Goal: Information Seeking & Learning: Learn about a topic

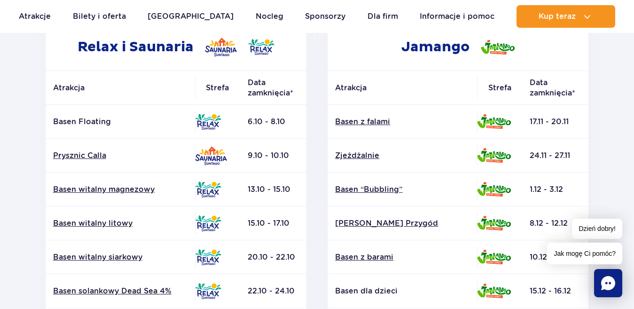
scroll to position [179, 0]
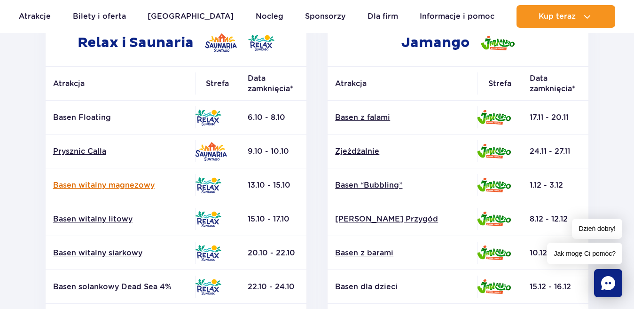
click at [95, 183] on link "Basen witalny magnezowy" at bounding box center [120, 185] width 134 height 10
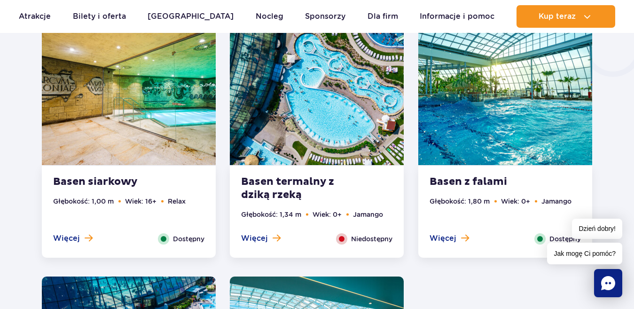
scroll to position [1717, 0]
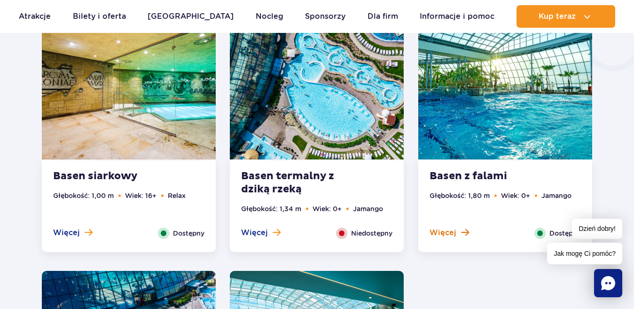
click at [450, 230] on span "Więcej" at bounding box center [443, 233] width 27 height 10
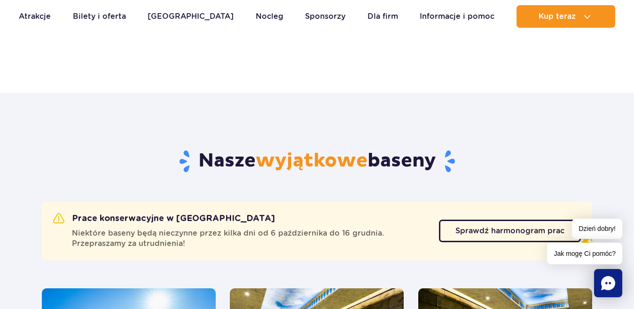
scroll to position [375, 0]
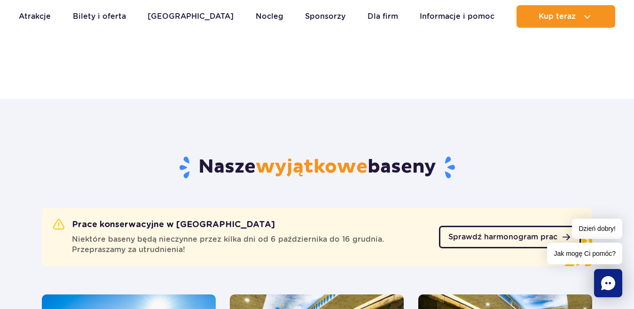
click at [473, 236] on span "Sprawdź harmonogram prac" at bounding box center [503, 237] width 109 height 8
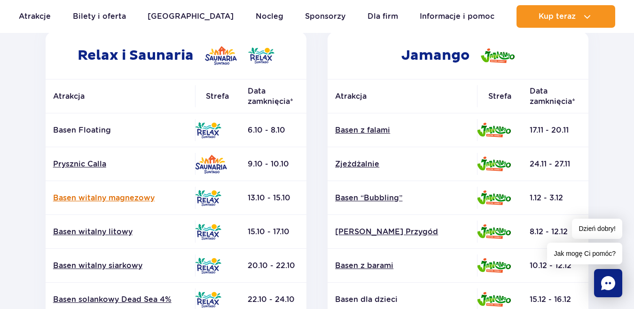
click at [94, 198] on link "Basen witalny magnezowy" at bounding box center [120, 198] width 134 height 10
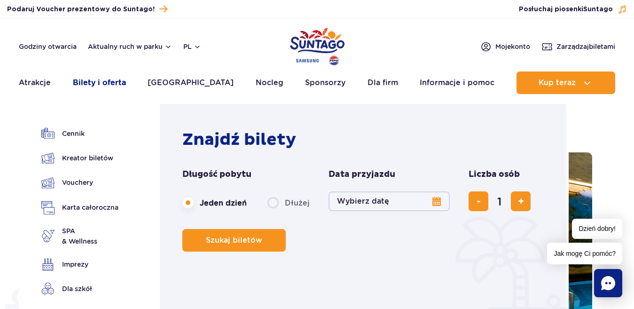
click at [101, 82] on link "Bilety i oferta" at bounding box center [99, 82] width 53 height 23
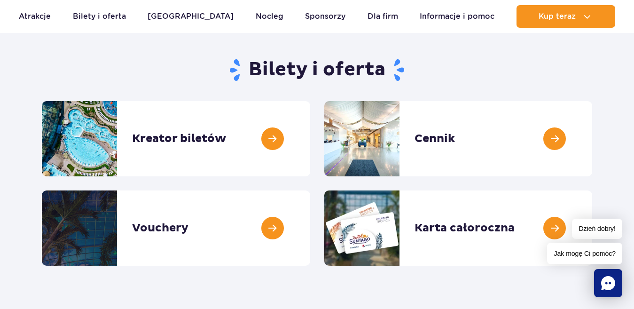
scroll to position [80, 0]
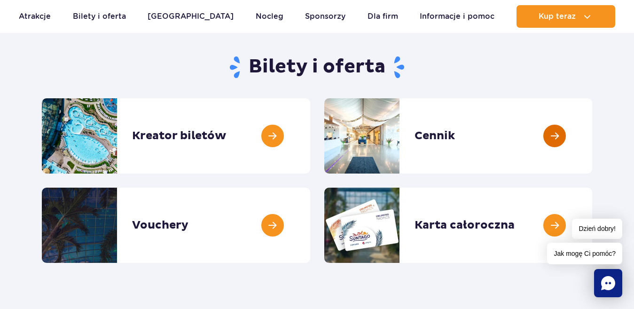
click at [593, 136] on link at bounding box center [593, 135] width 0 height 75
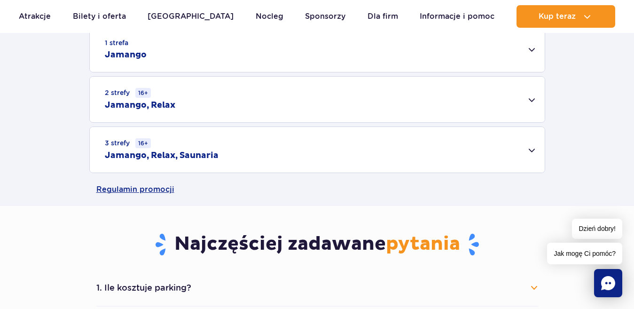
scroll to position [325, 0]
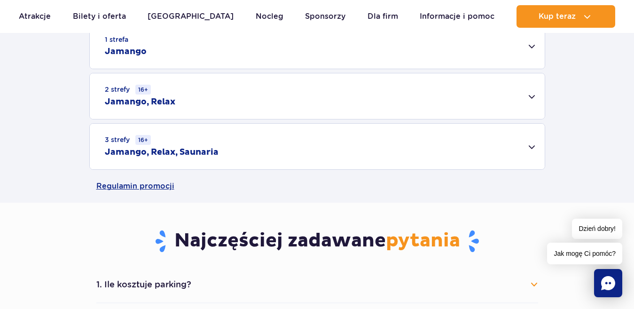
click at [533, 149] on div "3 strefy 16+ Jamango, Relax, Saunaria" at bounding box center [317, 147] width 455 height 46
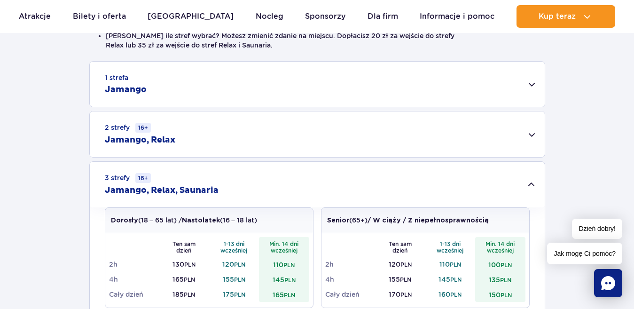
scroll to position [284, 0]
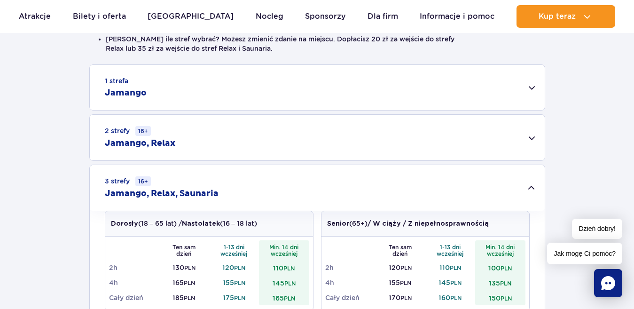
click at [535, 134] on div "2 strefy 16+ Jamango, Relax" at bounding box center [317, 138] width 455 height 46
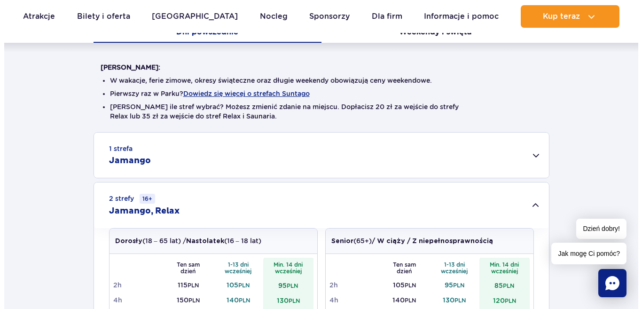
scroll to position [213, 0]
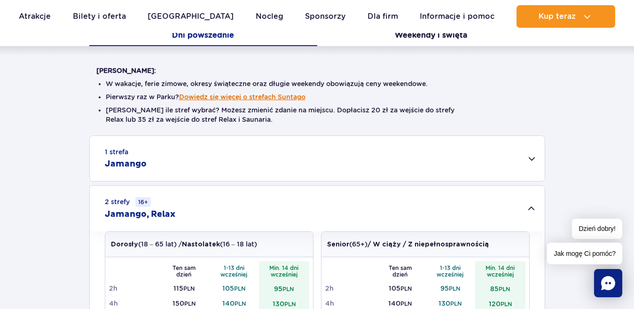
click at [262, 96] on button "Dowiedz się więcej o strefach Suntago" at bounding box center [242, 97] width 127 height 8
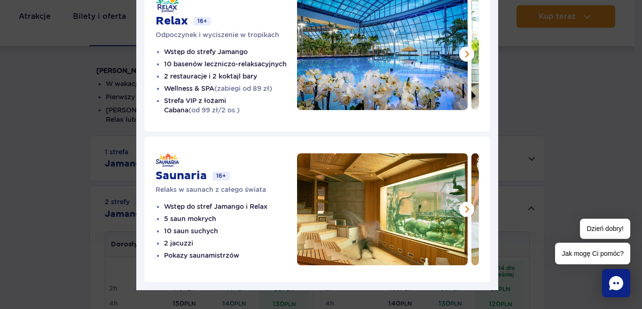
scroll to position [264, 0]
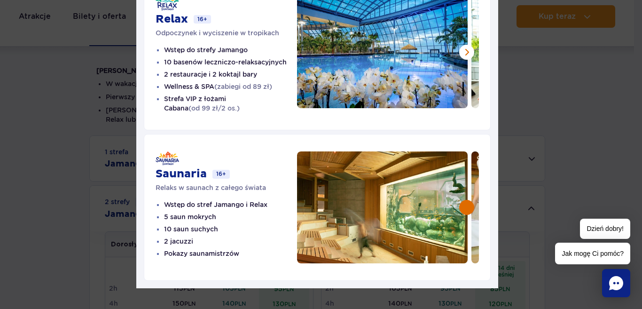
click at [462, 200] on button at bounding box center [466, 207] width 15 height 15
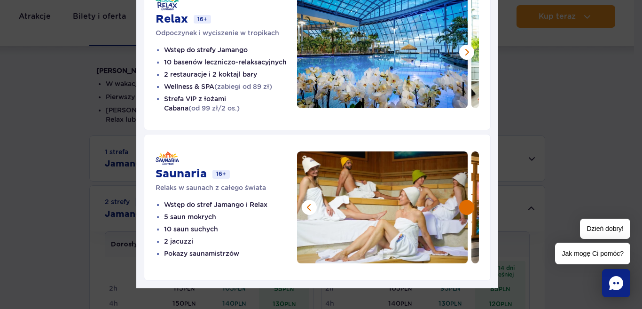
click at [462, 200] on button at bounding box center [466, 207] width 15 height 15
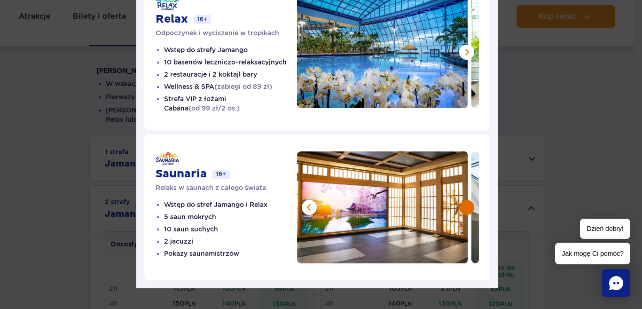
click at [462, 200] on button at bounding box center [466, 207] width 15 height 15
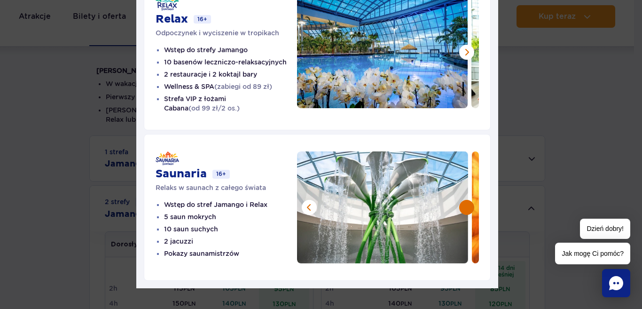
click at [462, 200] on button at bounding box center [466, 207] width 15 height 15
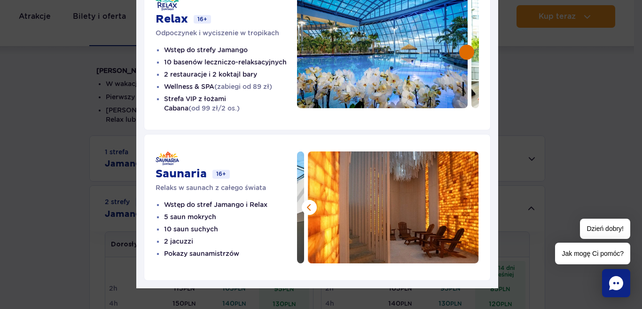
click at [460, 45] on button at bounding box center [466, 52] width 15 height 15
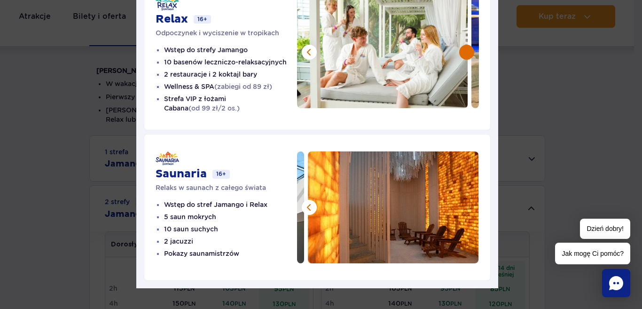
click at [460, 45] on button at bounding box center [466, 52] width 15 height 15
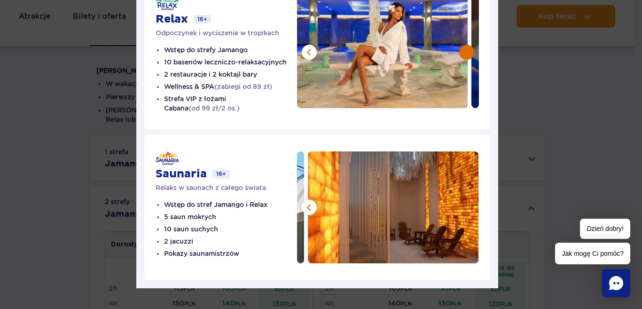
click at [460, 45] on button at bounding box center [466, 52] width 15 height 15
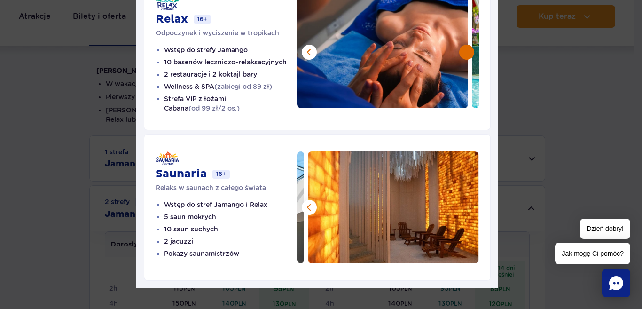
click at [460, 45] on button at bounding box center [466, 52] width 15 height 15
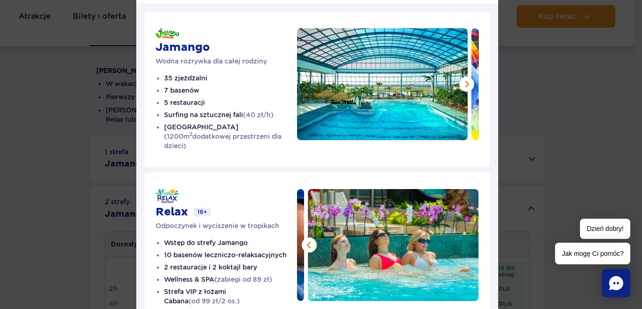
scroll to position [70, 0]
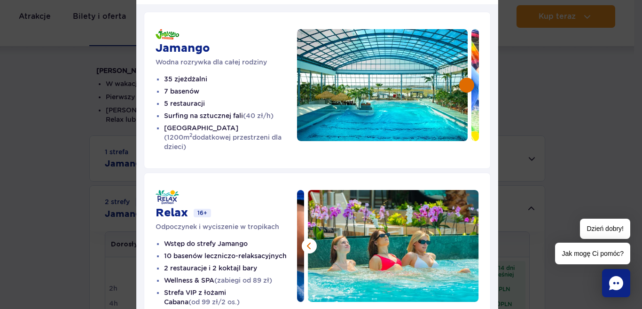
click at [459, 87] on button at bounding box center [466, 85] width 15 height 15
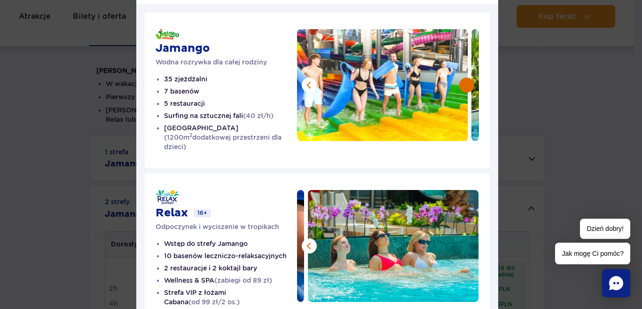
click at [459, 87] on button at bounding box center [466, 85] width 15 height 15
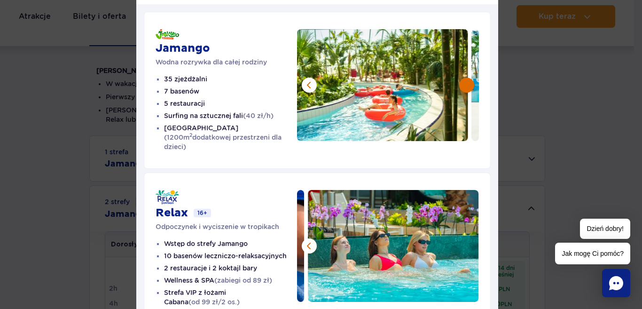
click at [459, 87] on button at bounding box center [466, 85] width 15 height 15
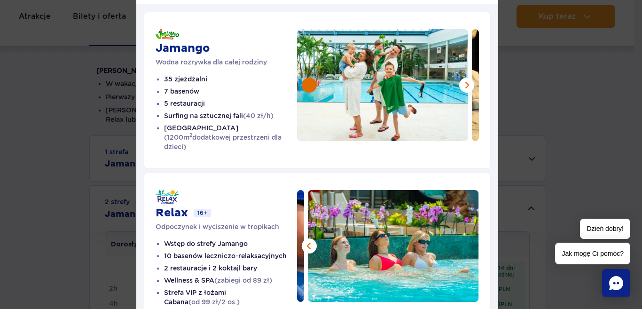
click at [308, 85] on button at bounding box center [309, 85] width 15 height 15
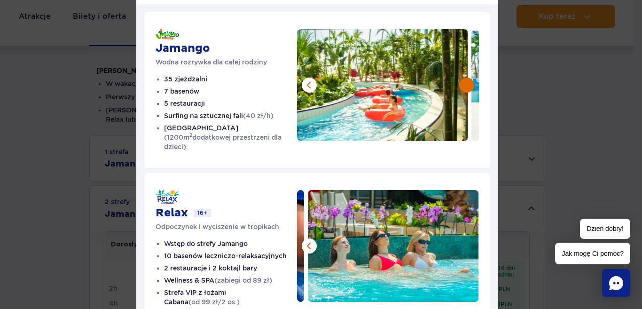
click at [462, 86] on button at bounding box center [466, 85] width 15 height 15
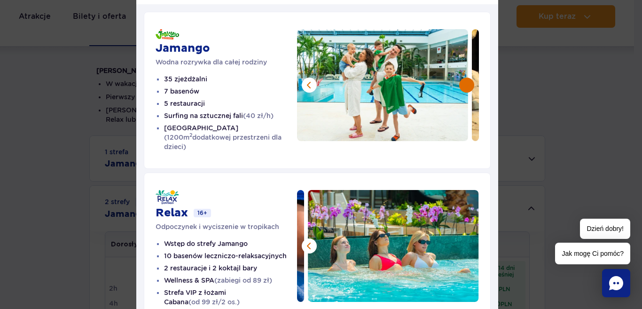
click at [462, 86] on button at bounding box center [466, 85] width 15 height 15
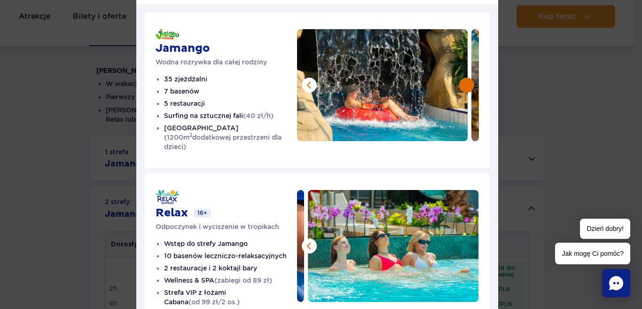
click at [462, 86] on button at bounding box center [466, 85] width 15 height 15
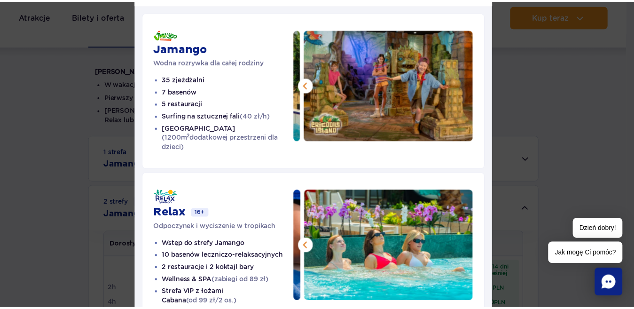
scroll to position [0, 0]
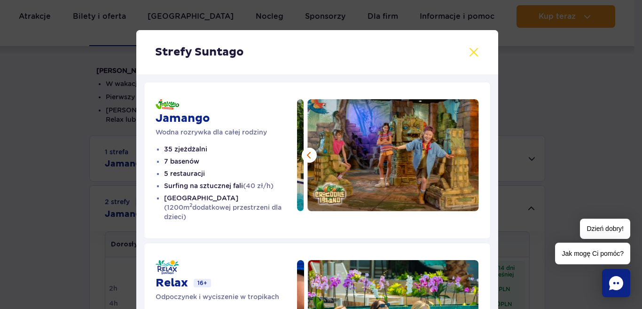
click at [470, 53] on button at bounding box center [473, 52] width 11 height 11
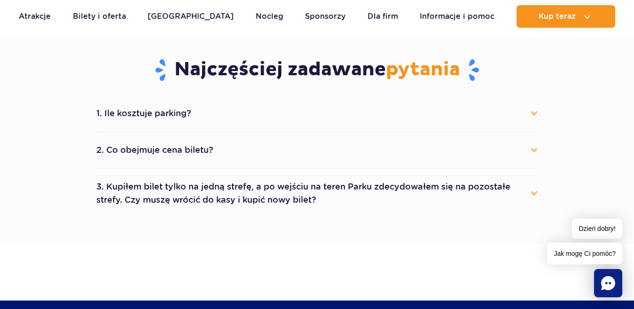
scroll to position [764, 0]
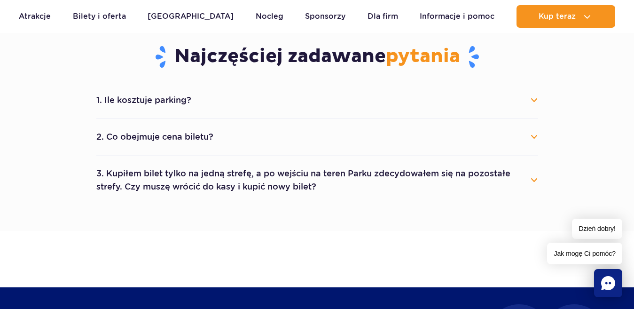
click at [534, 99] on button "1. Ile kosztuje parking?" at bounding box center [317, 100] width 442 height 21
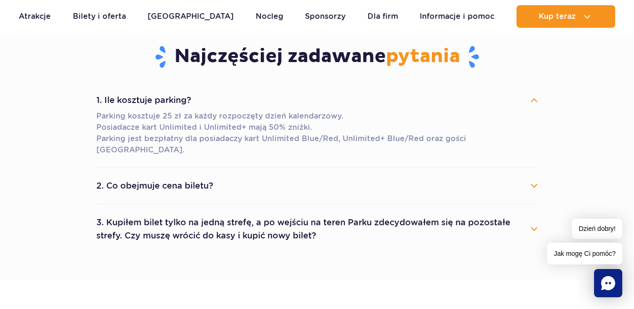
scroll to position [823, 0]
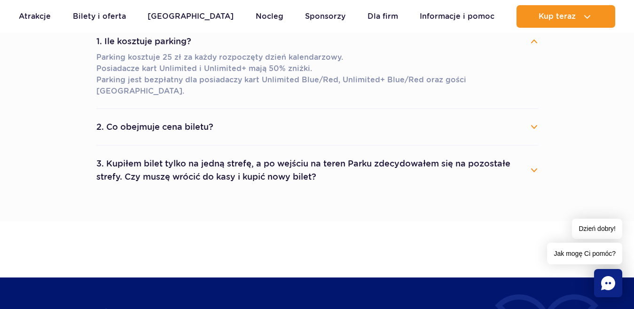
click at [535, 117] on button "2. Co obejmuje cena biletu?" at bounding box center [317, 127] width 442 height 21
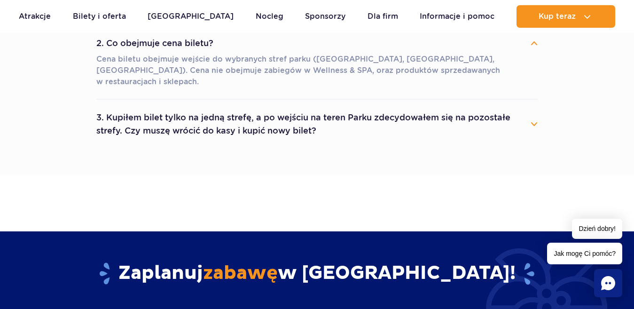
scroll to position [910, 0]
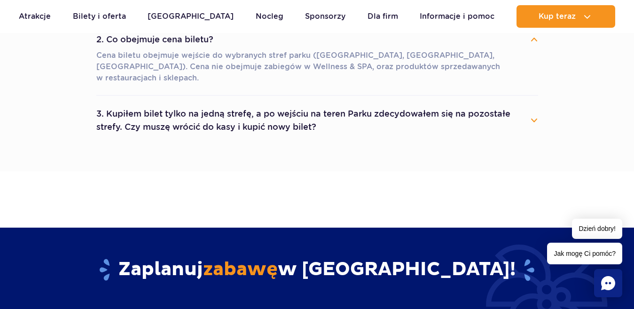
click at [535, 103] on button "3. Kupiłem bilet tylko na jedną strefę, a po wejściu na teren Parku zdecydowałe…" at bounding box center [317, 120] width 442 height 34
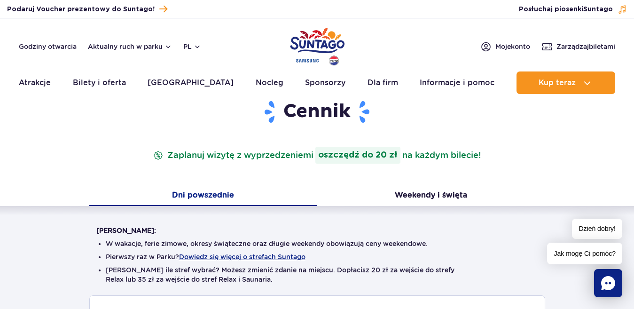
scroll to position [0, 0]
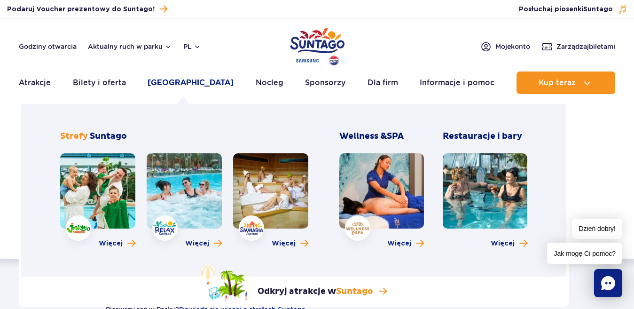
click at [182, 83] on link "[GEOGRAPHIC_DATA]" at bounding box center [191, 82] width 86 height 23
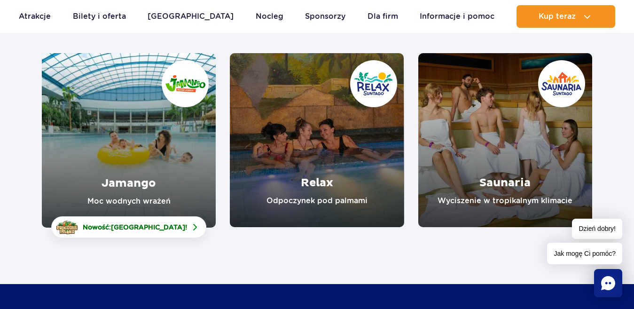
scroll to position [131, 0]
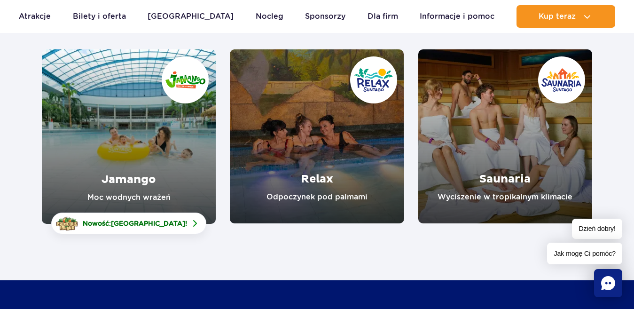
click at [503, 140] on link "Saunaria" at bounding box center [506, 136] width 174 height 174
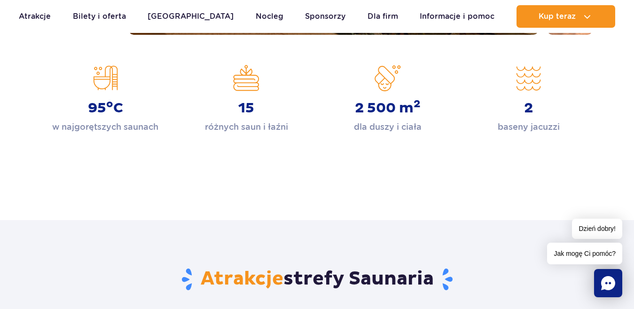
scroll to position [357, 0]
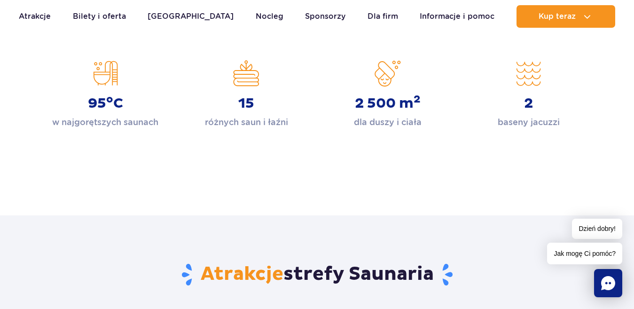
click at [243, 119] on p "różnych saun i łaźni" at bounding box center [246, 122] width 83 height 13
click at [247, 75] on div "15 różnych saun i łaźni" at bounding box center [246, 94] width 127 height 69
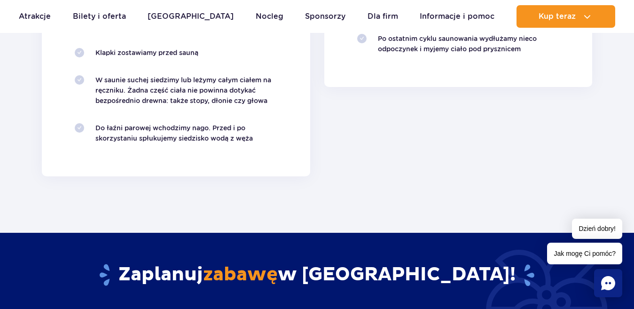
scroll to position [1175, 0]
